Goal: Task Accomplishment & Management: Manage account settings

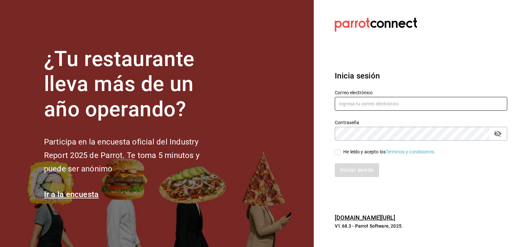
click at [349, 103] on input "text" at bounding box center [421, 104] width 172 height 14
type input "marthadelaog@live.com"
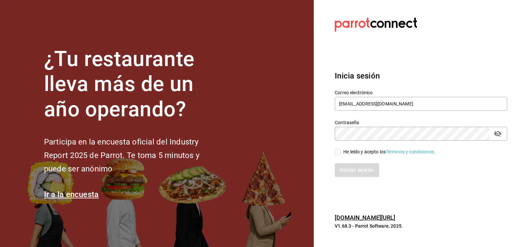
click at [337, 152] on input "He leído y acepto los Términos y condiciones." at bounding box center [338, 152] width 6 height 6
checkbox input "true"
click at [365, 171] on button "Iniciar sesión" at bounding box center [357, 170] width 45 height 14
